Goal: Transaction & Acquisition: Purchase product/service

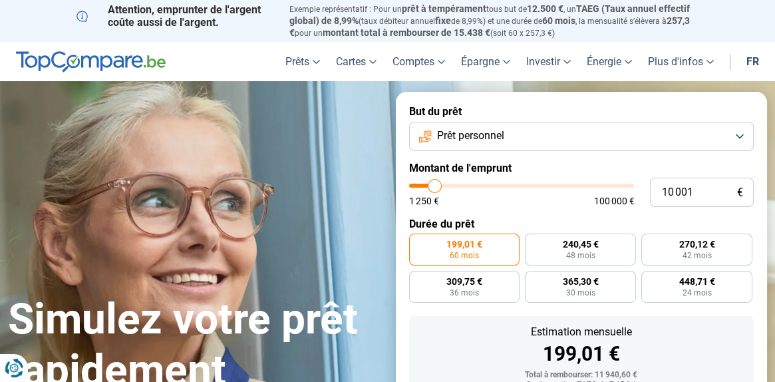
click at [734, 132] on button "Prêt personnel" at bounding box center [581, 136] width 345 height 29
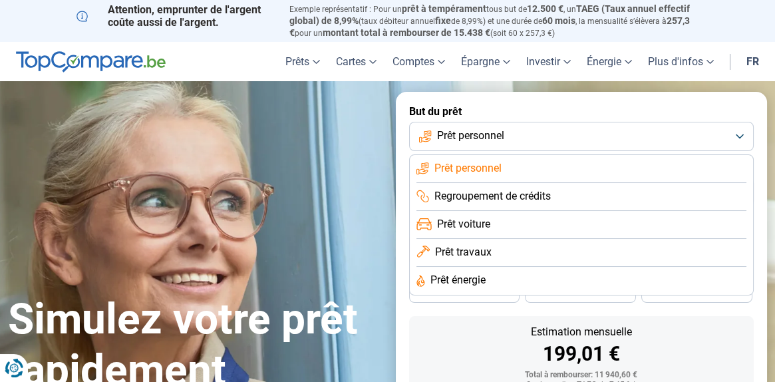
click at [493, 166] on span "Prêt personnel" at bounding box center [467, 168] width 67 height 15
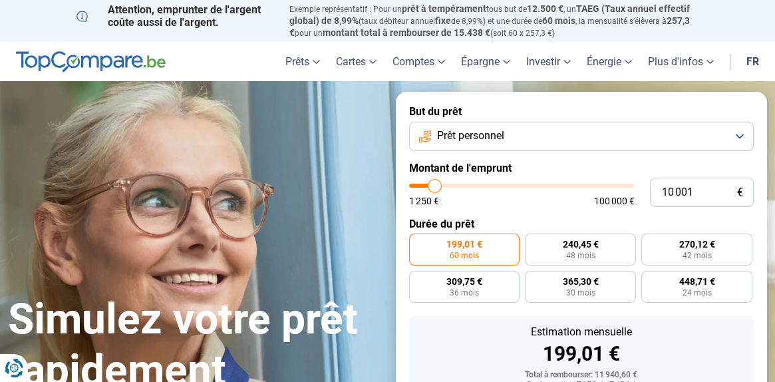
type input "11 250"
type input "11250"
type input "13 500"
type input "13500"
type input "15 750"
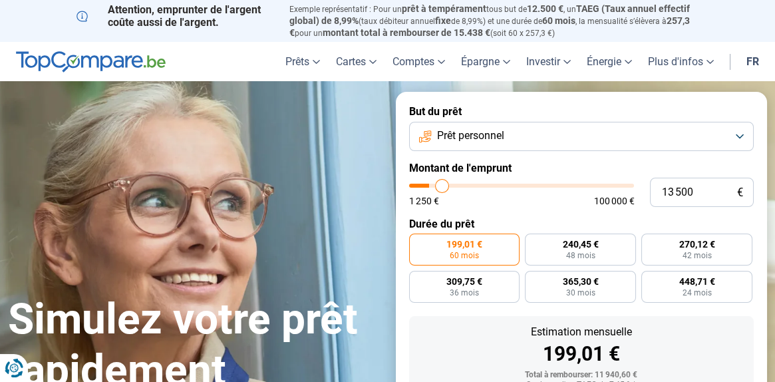
type input "15750"
type input "18 500"
type input "18500"
type input "20 750"
type input "20750"
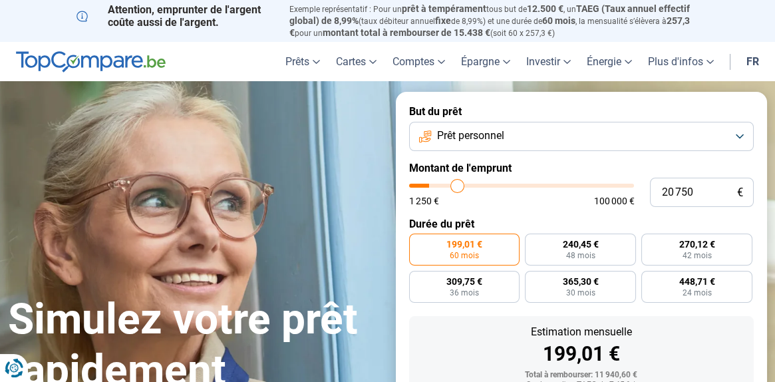
type input "21 750"
type input "21750"
type input "22 000"
type input "22000"
type input "23 000"
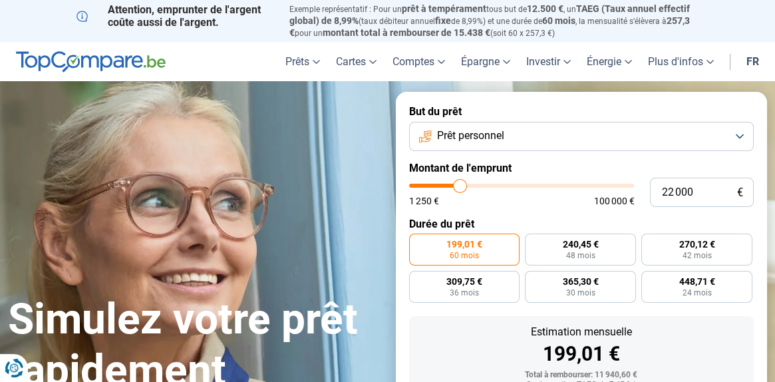
type input "23000"
type input "24 500"
type input "24500"
type input "25 750"
type input "25750"
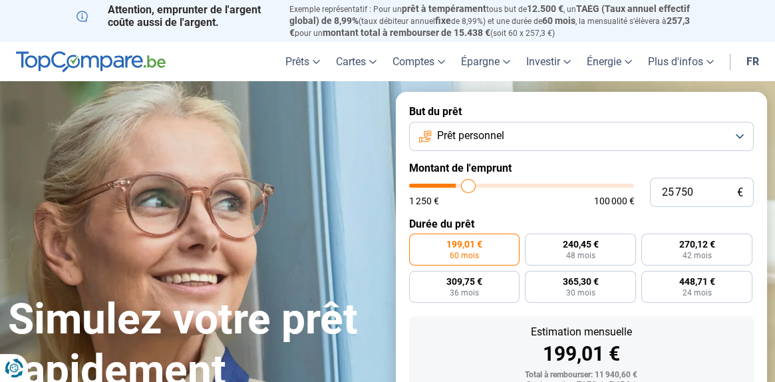
type input "28 000"
type input "28000"
type input "31 000"
type input "31000"
type input "33 250"
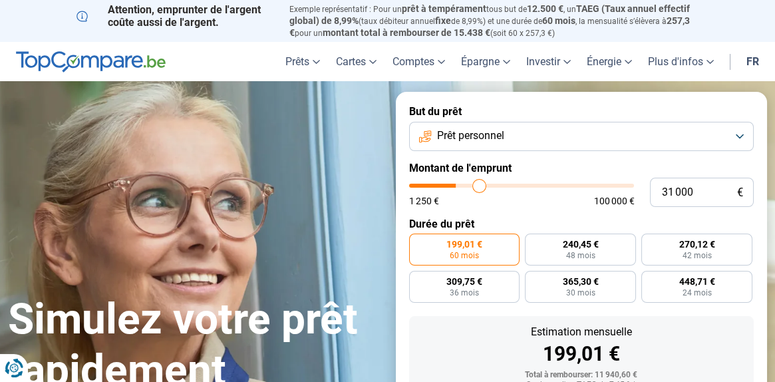
type input "33250"
type input "35 500"
type input "35500"
type input "37 750"
type input "37750"
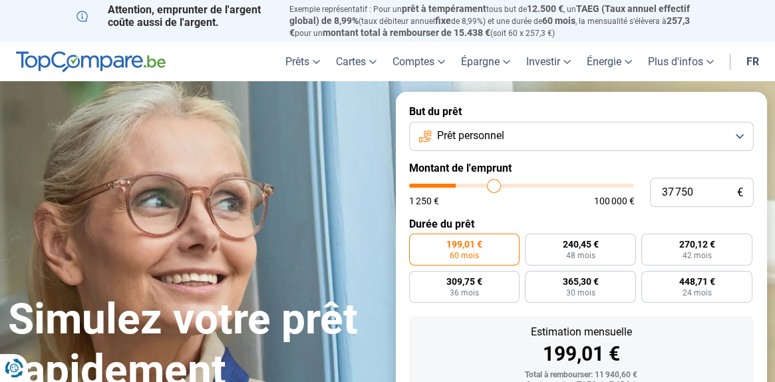
type input "39 750"
type input "39750"
type input "41 500"
type input "41500"
type input "42 250"
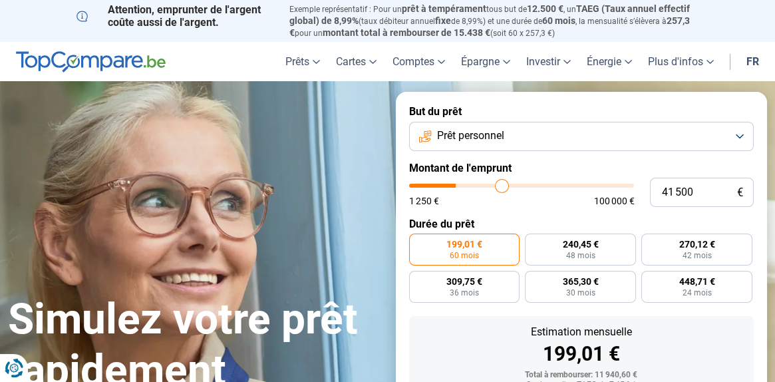
type input "42250"
type input "44 250"
type input "44250"
type input "46 500"
type input "46500"
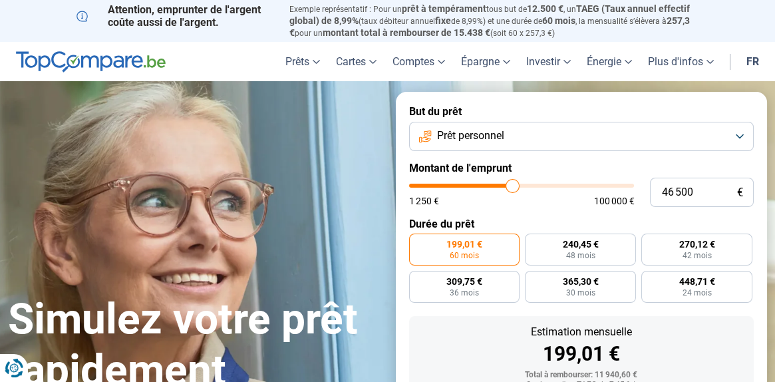
type input "48 750"
type input "48750"
type input "52 250"
type input "52250"
type input "55 250"
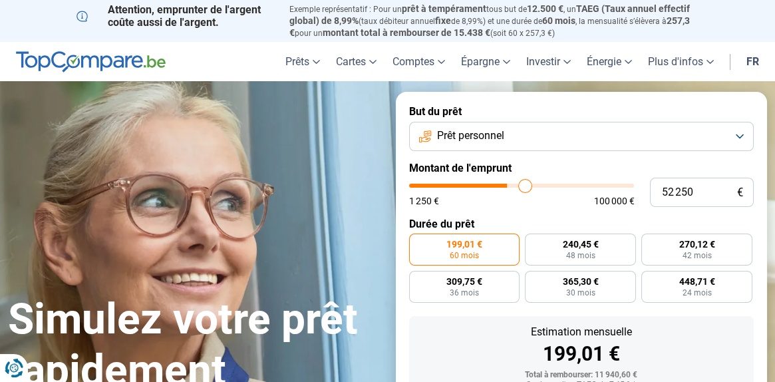
type input "55250"
type input "56 750"
type input "56750"
type input "57 000"
type input "57000"
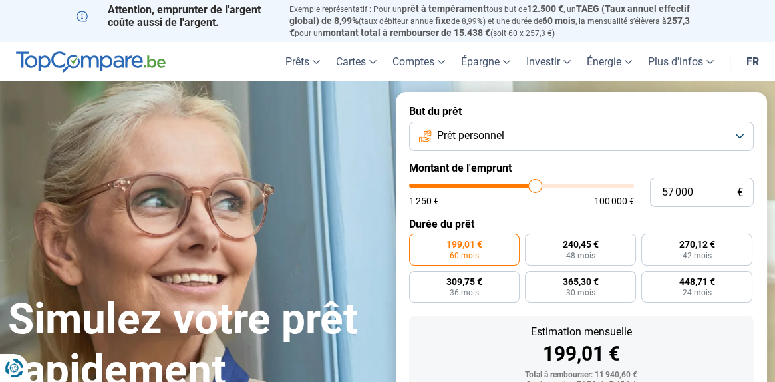
type input "60 250"
type input "60250"
type input "61 000"
type input "61000"
type input "61 250"
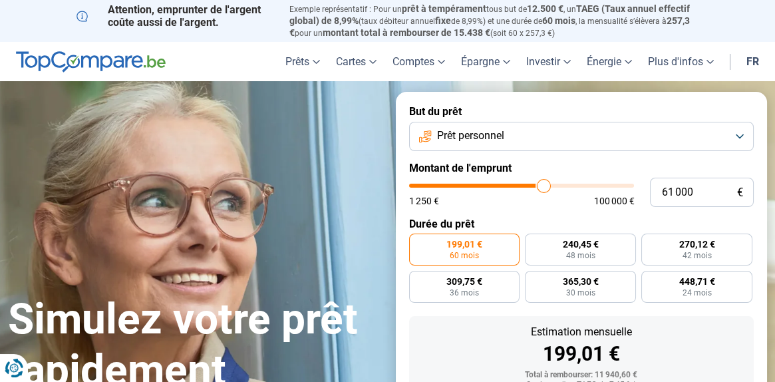
type input "61250"
type input "63 500"
type input "63500"
type input "71 250"
type input "71250"
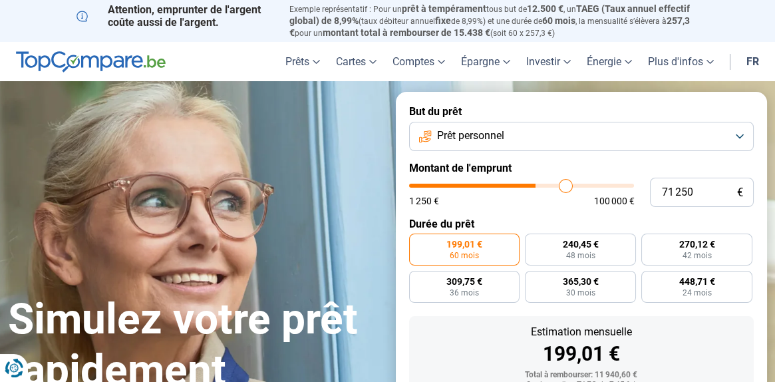
type input "82 000"
type input "82000"
type input "86 500"
type input "86500"
type input "88 750"
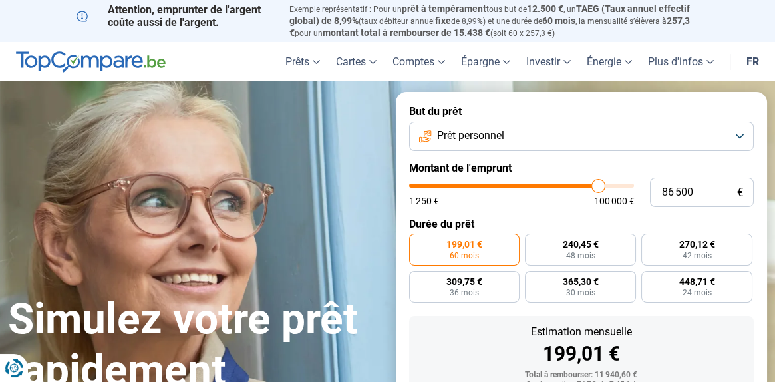
type input "88750"
type input "88 500"
type input "88500"
type input "87 750"
type input "87750"
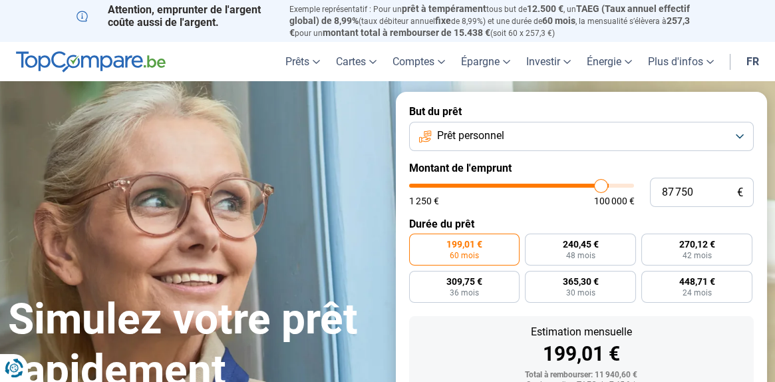
type input "86 500"
type input "86500"
type input "85 000"
type input "85000"
type input "84 250"
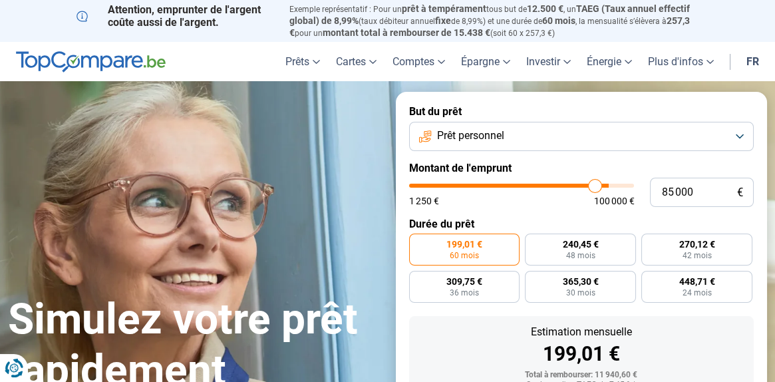
type input "84250"
type input "83 250"
type input "83250"
type input "83 000"
type input "83000"
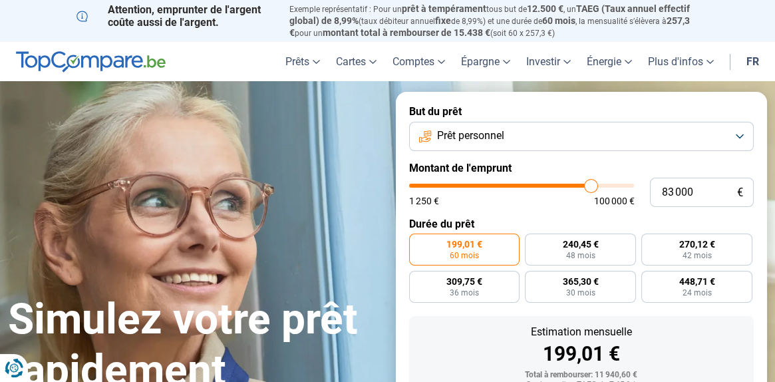
type input "82 500"
type input "82500"
type input "80 750"
type input "80750"
type input "78 750"
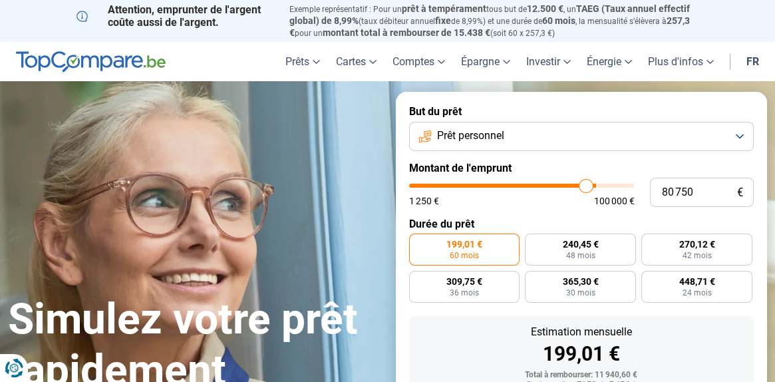
type input "78750"
type input "76 500"
type input "76500"
type input "73 500"
type input "73500"
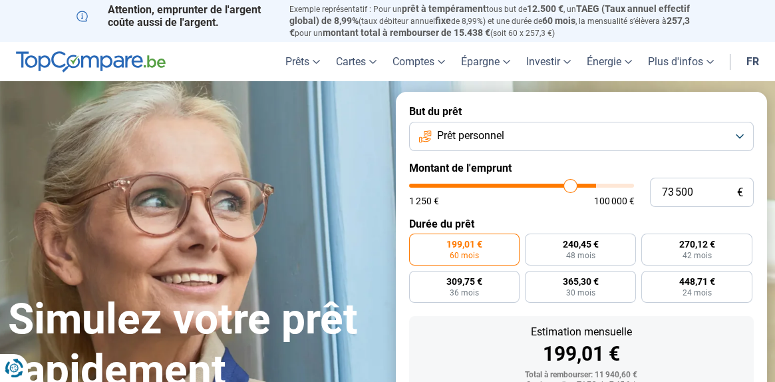
type input "72 000"
type input "72000"
type input "71 250"
type input "71250"
type input "70 250"
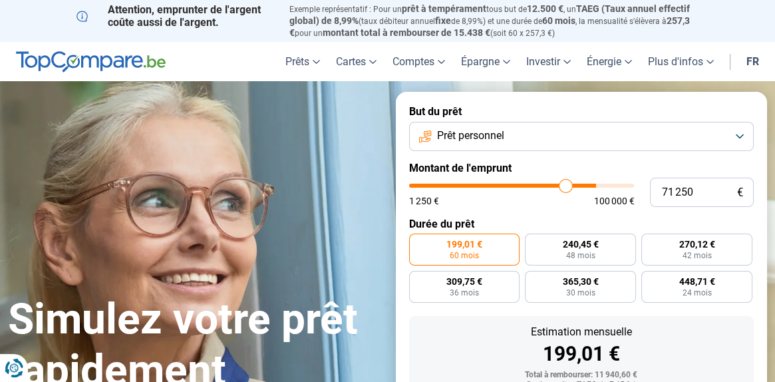
type input "70250"
type input "69 750"
type input "69750"
type input "67 750"
type input "67750"
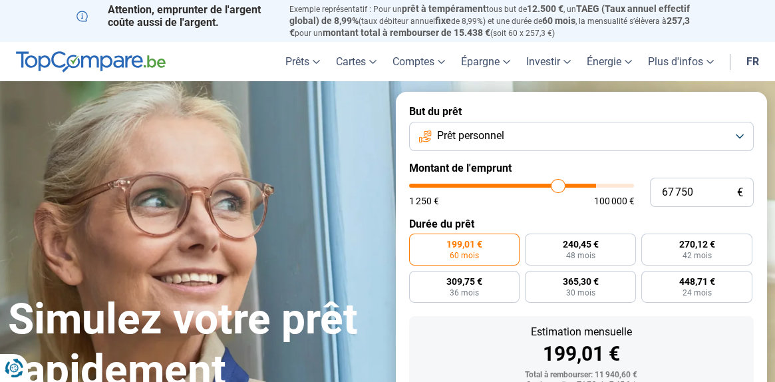
type input "65 500"
type input "65500"
type input "63 250"
type input "63250"
type input "61 750"
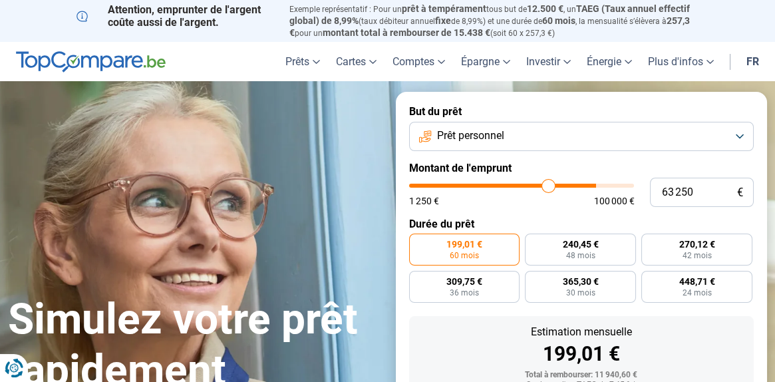
type input "61750"
type input "59 500"
type input "59500"
type input "58 000"
type input "58000"
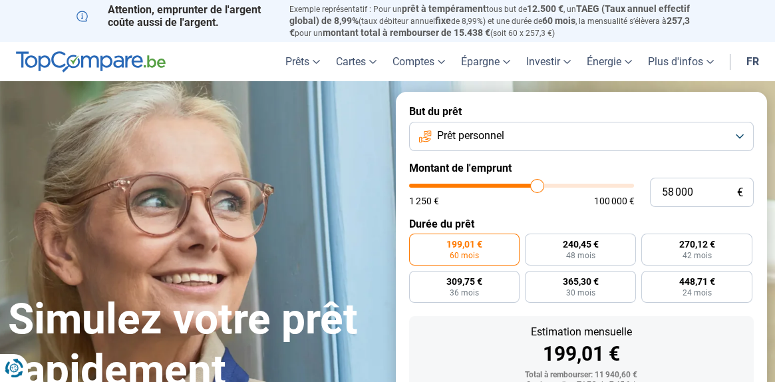
type input "55 750"
type input "55750"
type input "53 750"
type input "53750"
type input "52 250"
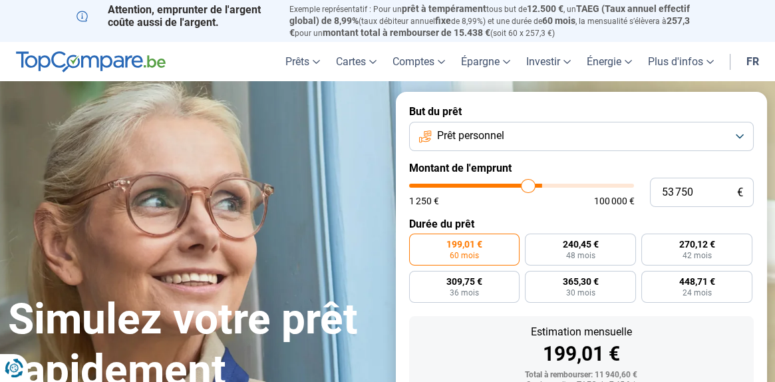
type input "52250"
type input "51 250"
type input "51250"
type input "50 500"
type input "50500"
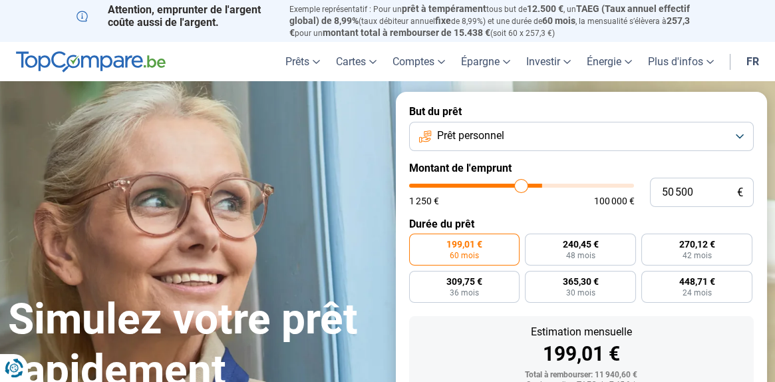
type input "49 000"
type input "49000"
type input "48 750"
type input "48750"
type input "48 250"
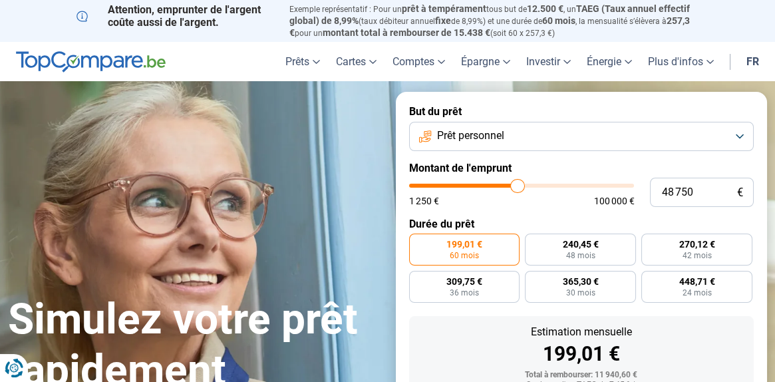
type input "48250"
type input "48 000"
type input "48000"
type input "47 750"
type input "47750"
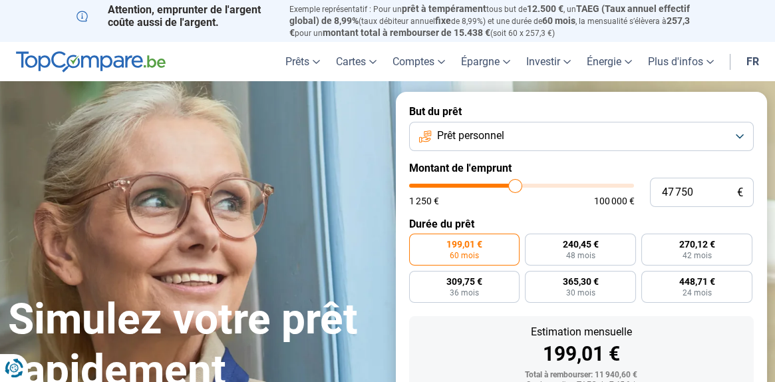
type input "47 000"
type input "47000"
type input "46 250"
type input "46250"
type input "46 000"
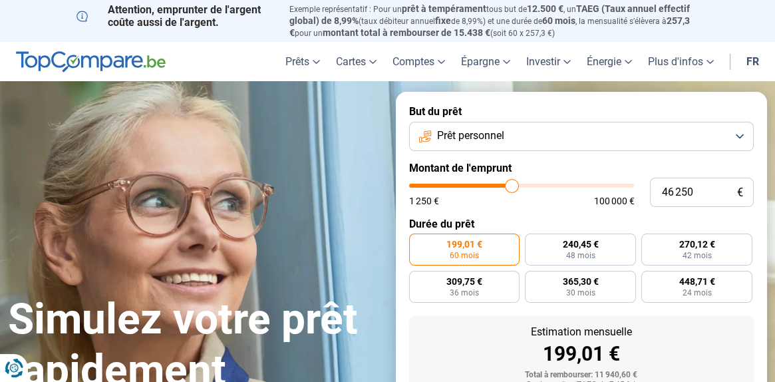
type input "46000"
type input "45 250"
type input "45250"
type input "43 750"
type input "43750"
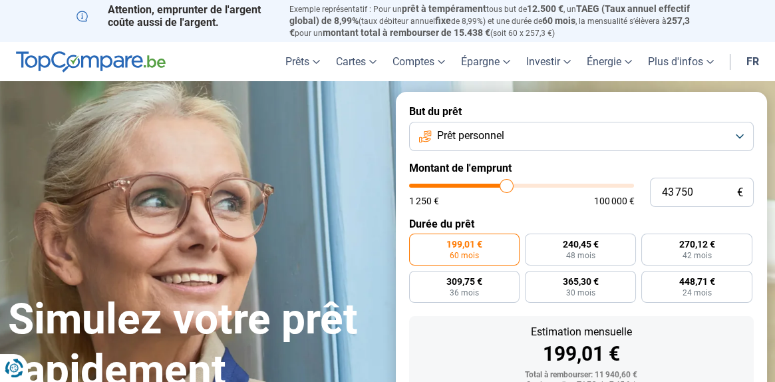
type input "43 500"
type input "43500"
type input "43 250"
type input "43250"
type input "43 000"
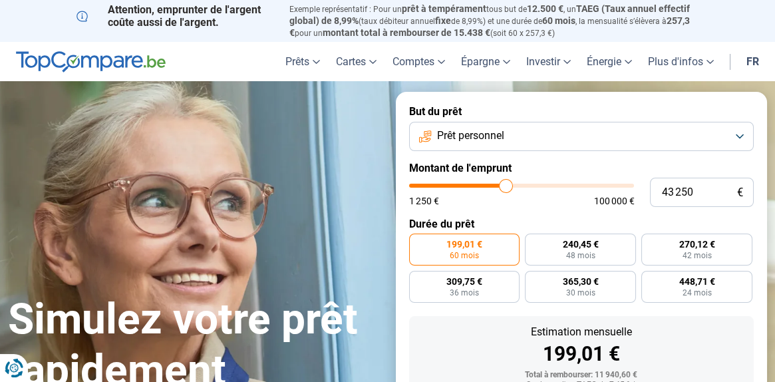
type input "43000"
type input "42 250"
type input "42250"
type input "41 000"
type input "41000"
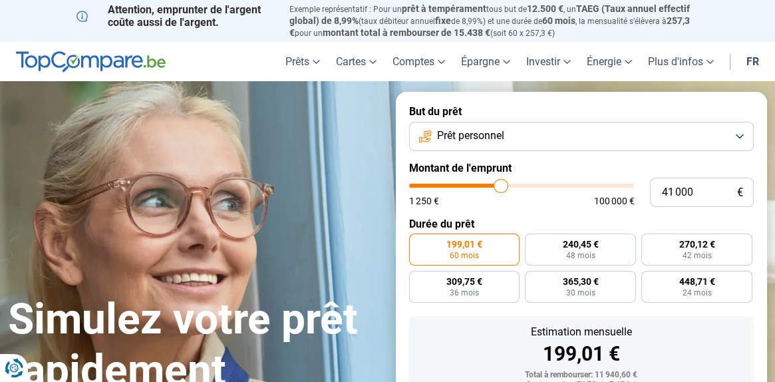
type input "40 000"
type input "40000"
type input "39 250"
type input "39250"
type input "39 000"
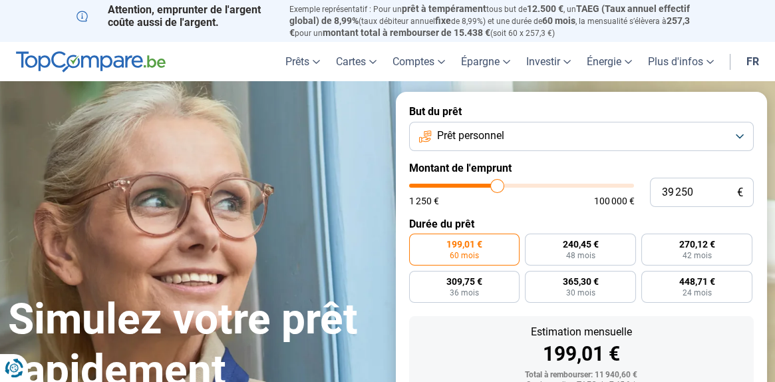
type input "39000"
type input "37 250"
type input "37250"
type input "35 750"
type input "35750"
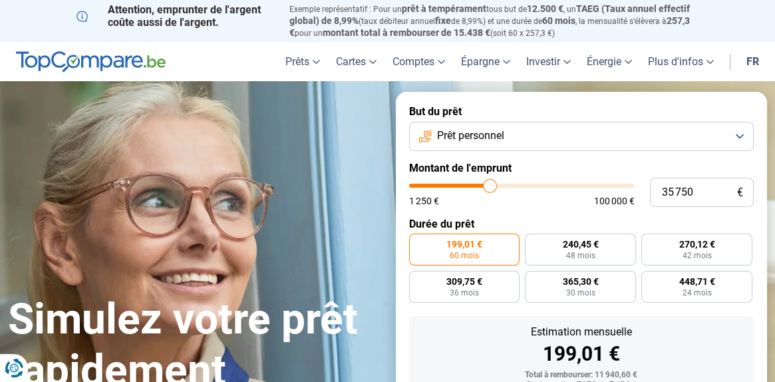
type input "33 500"
type input "33500"
type input "32 750"
type input "32750"
type input "31 000"
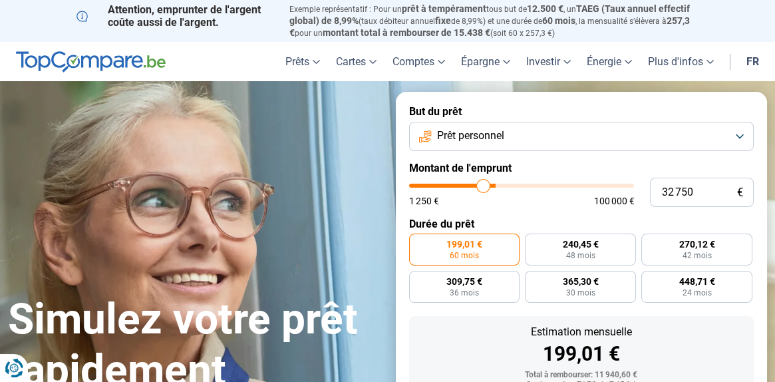
type input "31000"
type input "30 250"
type input "30250"
type input "29 000"
type input "29000"
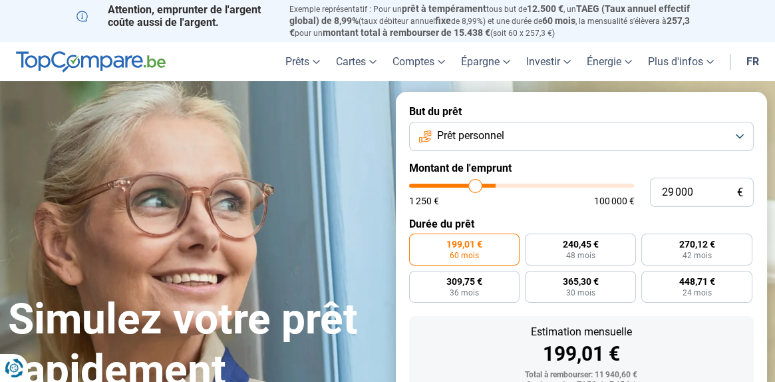
type input "28 750"
type input "28750"
type input "28 500"
type input "28500"
type input "26 750"
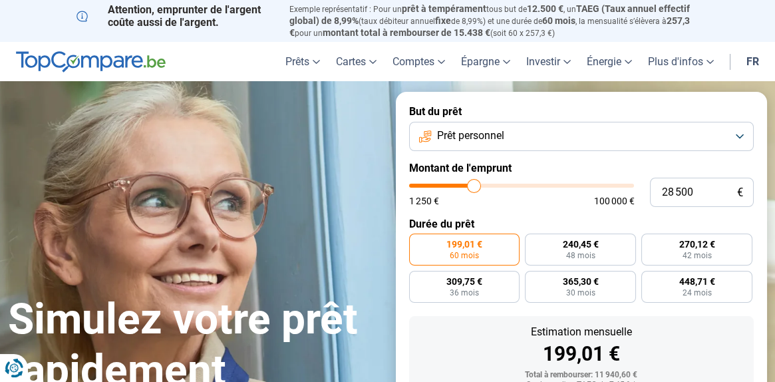
type input "26750"
type input "24 500"
type input "24500"
type input "23 000"
type input "23000"
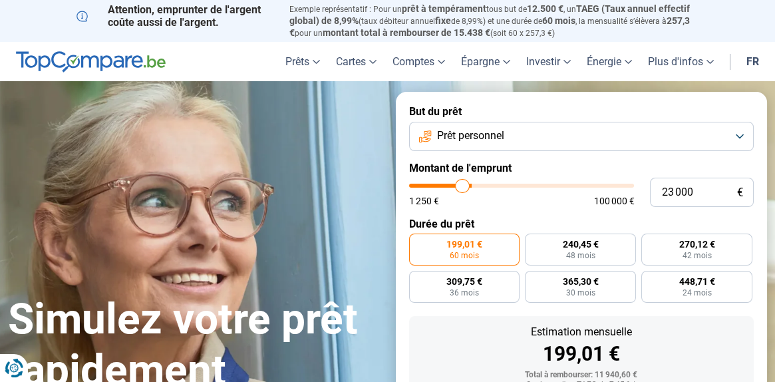
type input "22 750"
type input "22750"
type input "22 500"
type input "22500"
type input "22 000"
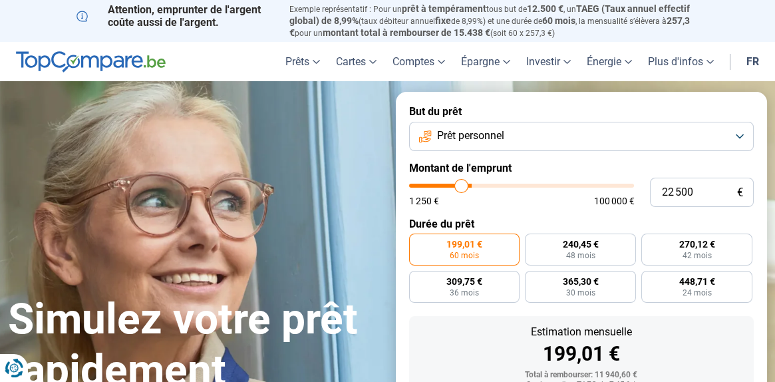
type input "22000"
type input "20 500"
type input "20500"
type input "19 750"
type input "19750"
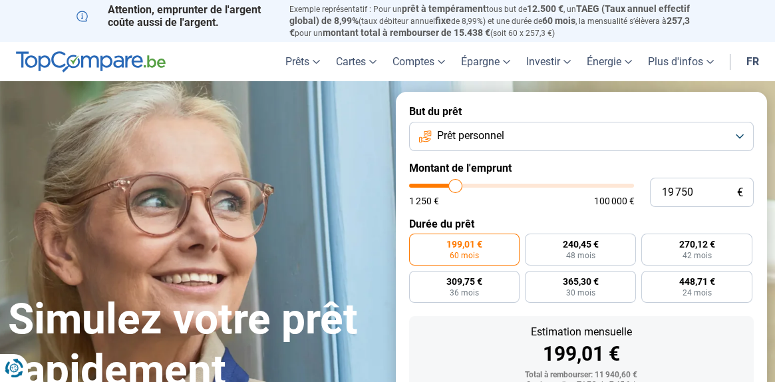
type input "18 750"
type input "18750"
type input "18 500"
type input "18500"
type input "17 750"
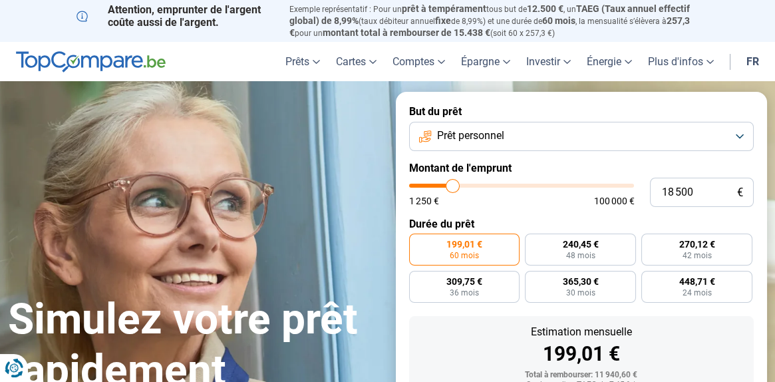
type input "17750"
type input "16 750"
type input "16750"
type input "16 500"
type input "16500"
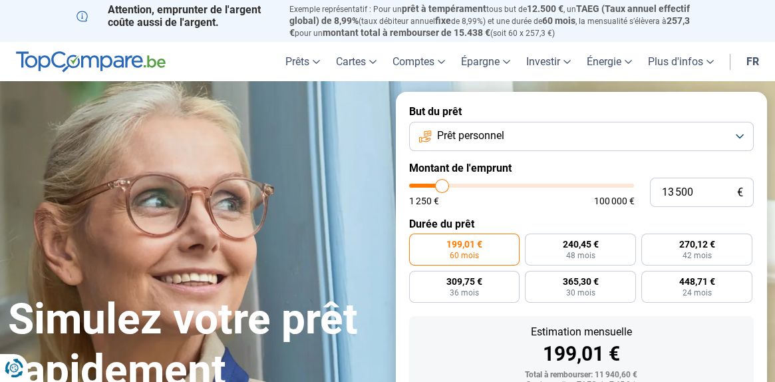
drag, startPoint x: 433, startPoint y: 186, endPoint x: 442, endPoint y: 199, distance: 16.2
click at [442, 188] on input "range" at bounding box center [521, 186] width 225 height 4
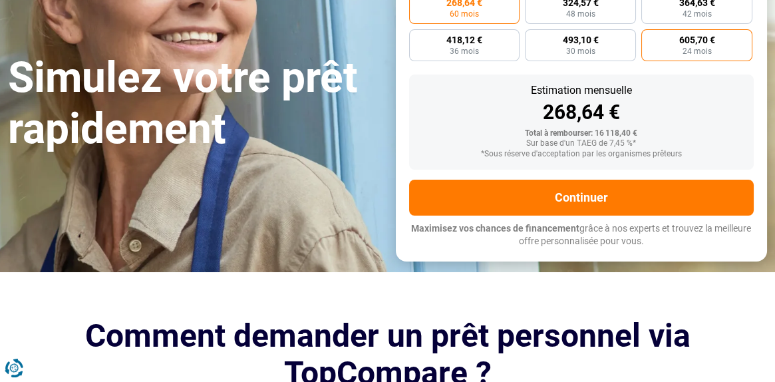
scroll to position [175, 0]
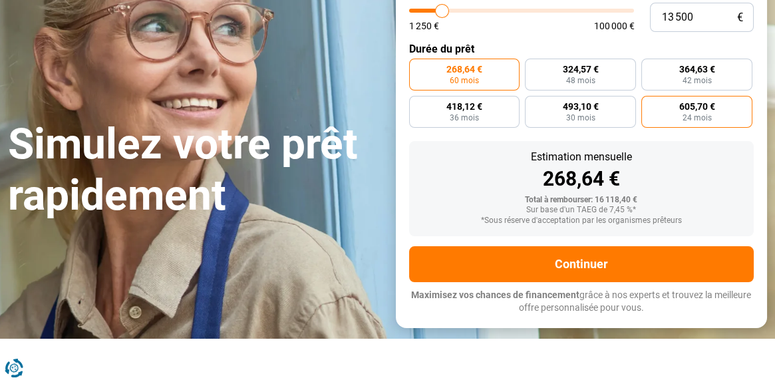
click at [705, 110] on span "605,70 €" at bounding box center [697, 106] width 36 height 9
click at [650, 104] on input "605,70 € 24 mois" at bounding box center [645, 100] width 9 height 9
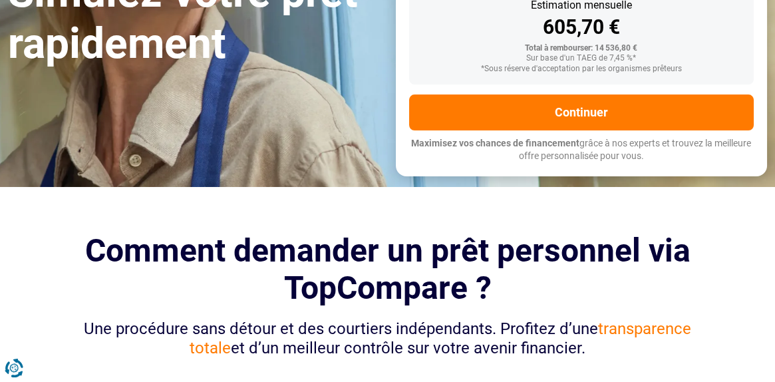
scroll to position [332, 0]
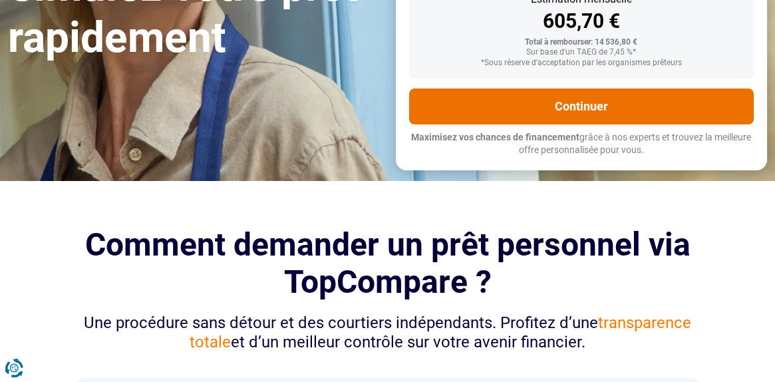
click at [572, 101] on button "Continuer" at bounding box center [581, 106] width 345 height 36
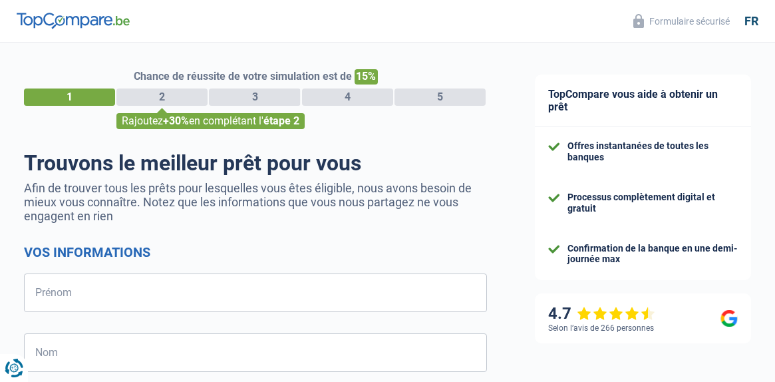
select select "32"
